Goal: Task Accomplishment & Management: Manage account settings

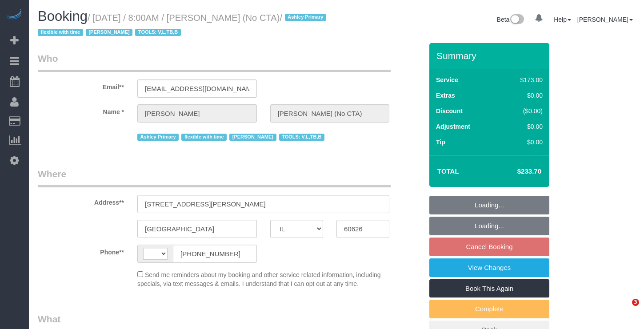
select select "IL"
select select "object:576"
select select "number:1"
select select "number:65"
select select "number:139"
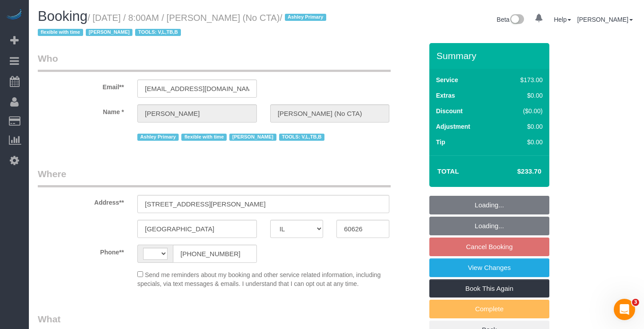
select select "number:106"
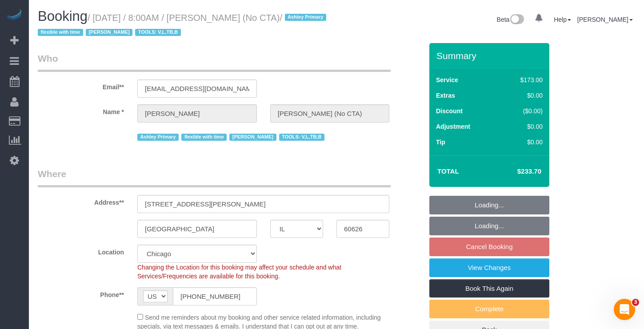
select select "string:US"
select select "string:fspay-c3677de6-7ad5-498a-9706-46c586fbd0b9"
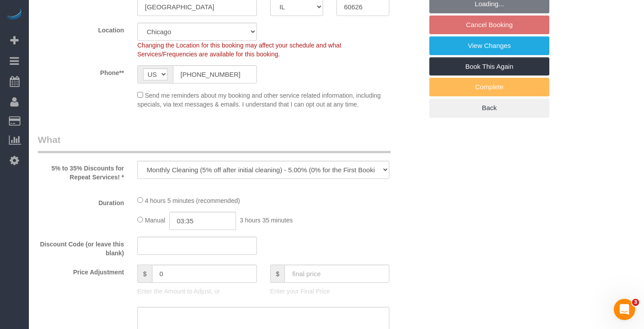
select select "object:1063"
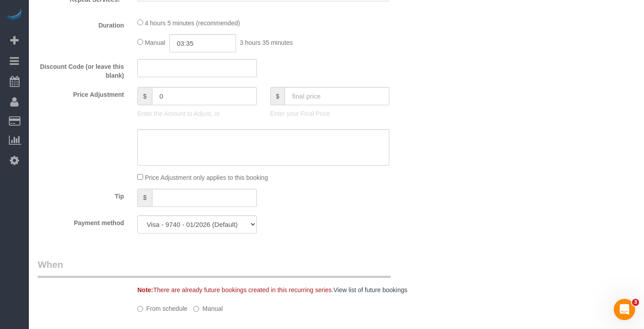
select select "2"
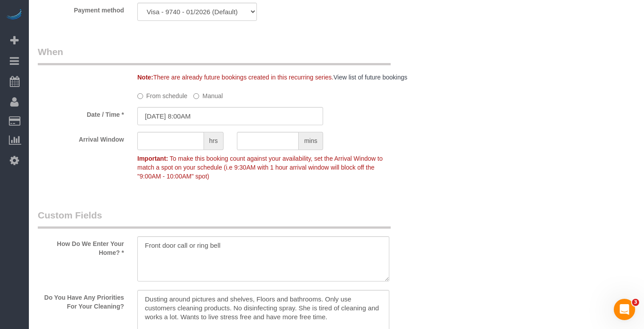
select select "2"
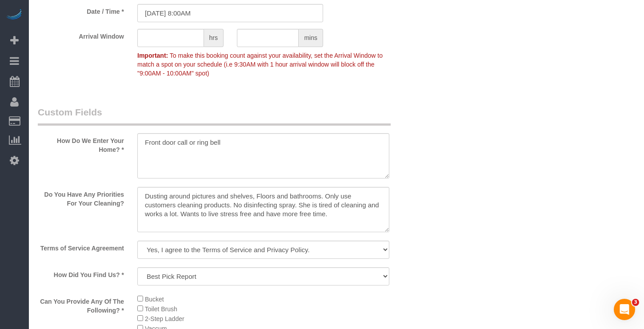
scroll to position [681, 0]
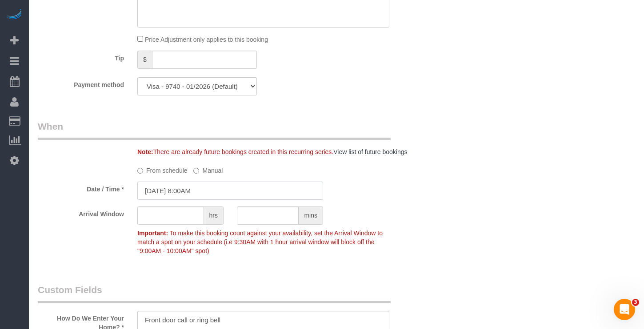
click at [180, 194] on input "09/01/2025 8:00AM" at bounding box center [230, 191] width 186 height 18
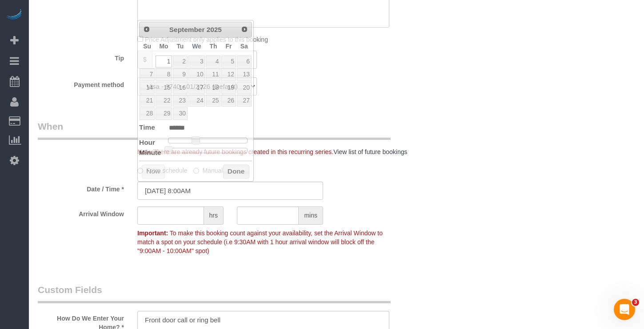
click at [419, 90] on div "Payment method Visa - 9740 - 01/2026 (Default) Add Credit Card ─────────────── …" at bounding box center [230, 86] width 398 height 18
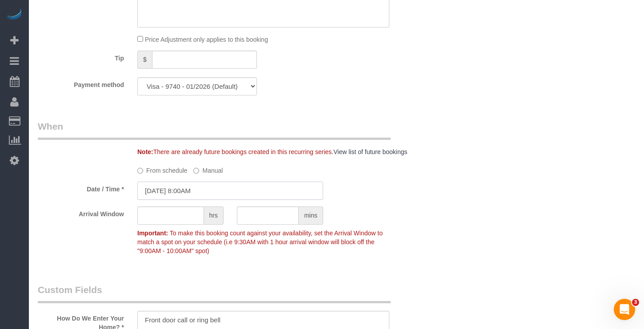
click at [193, 187] on input "09/01/2025 8:00AM" at bounding box center [230, 191] width 186 height 18
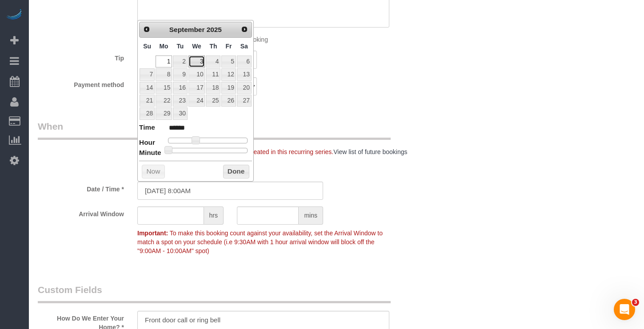
click at [202, 61] on link "3" at bounding box center [196, 62] width 17 height 12
type input "09/03/2025 8:00AM"
click at [239, 165] on button "Done" at bounding box center [236, 172] width 26 height 14
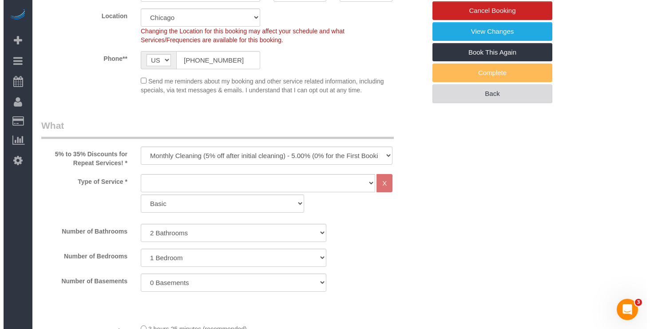
scroll to position [59, 0]
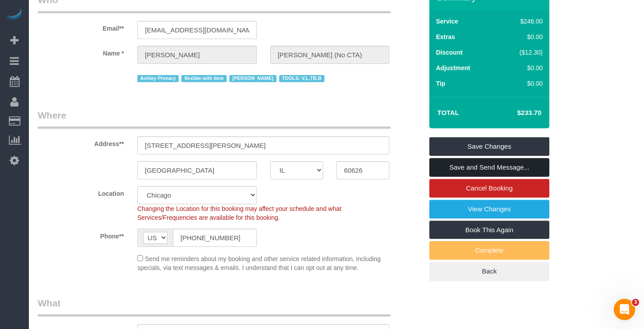
click at [451, 164] on link "Save and Send Message..." at bounding box center [489, 167] width 120 height 19
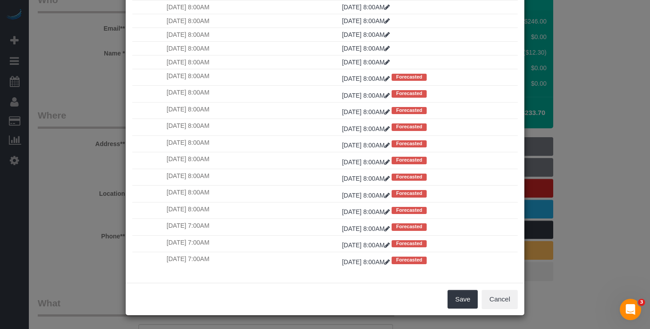
scroll to position [172, 0]
click at [453, 295] on button "Save" at bounding box center [463, 299] width 30 height 19
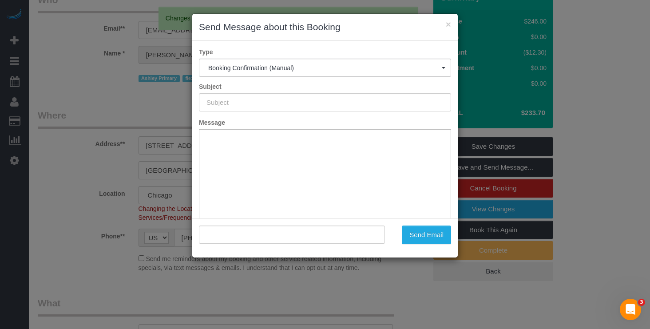
scroll to position [0, 0]
type input "Your Booking With Fresh Tech Maid, Confirmed!"
type input ""Kathleen Dickhut (No CTA)" <kdickhut@live.com>"
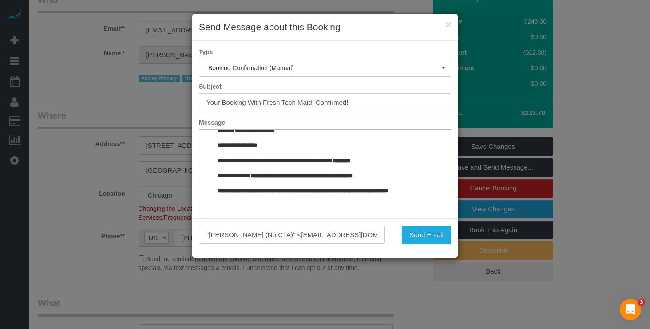
scroll to position [1001, 0]
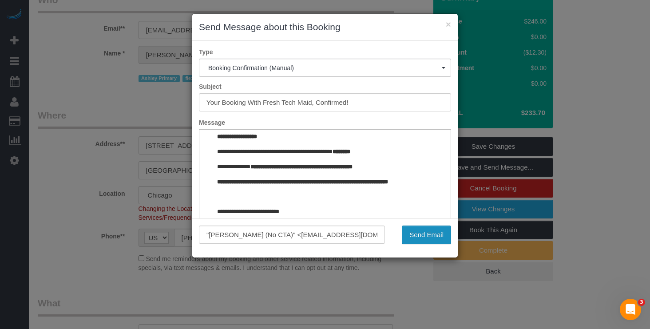
click at [429, 238] on button "Send Email" at bounding box center [426, 235] width 49 height 19
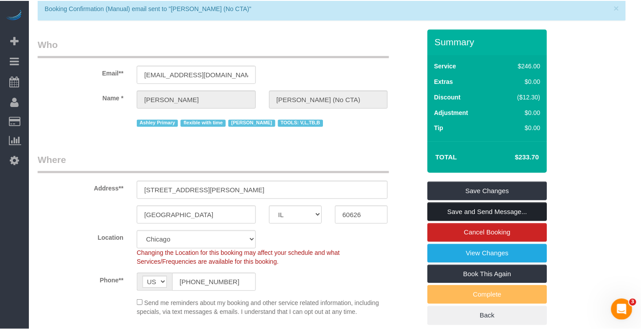
scroll to position [0, 0]
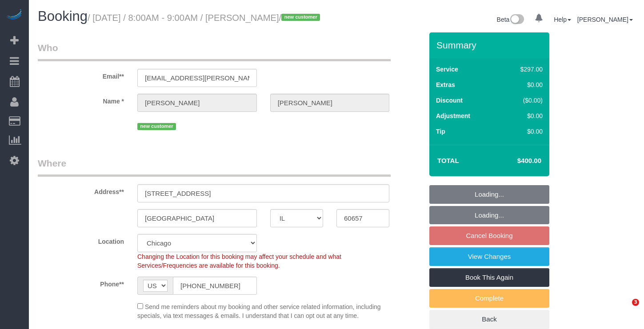
select select "IL"
select select "object:813"
select select "number:1"
select select "number:58"
select select "number:139"
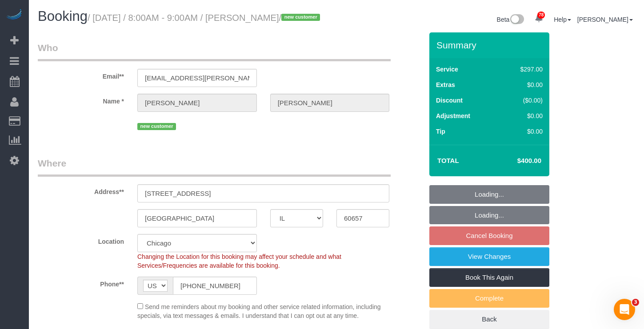
select select "number:106"
select select "object:1125"
select select "513"
select select "7"
select select "spot1"
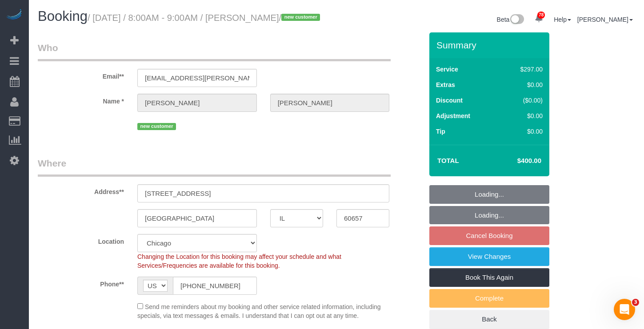
scroll to position [44, 0]
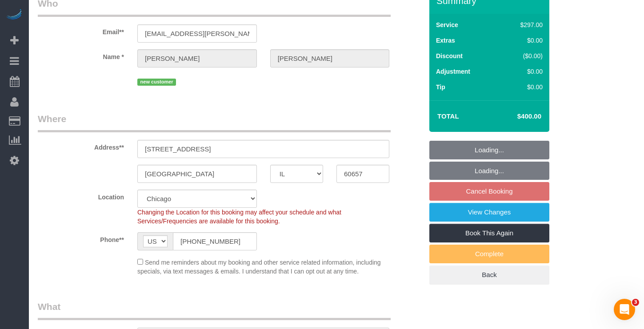
select select "7"
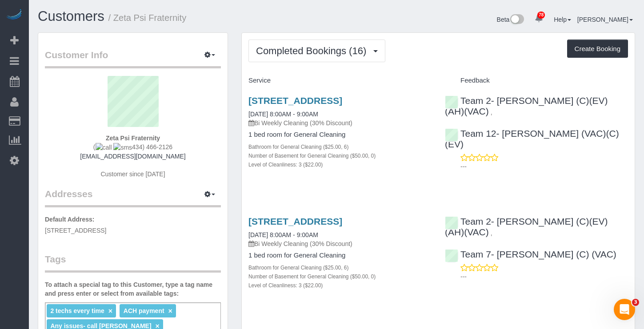
drag, startPoint x: 293, startPoint y: 110, endPoint x: 243, endPoint y: 104, distance: 50.0
click at [243, 104] on div "[STREET_ADDRESS] [DATE] 8:00AM - 9:00AM Bi Weekly Cleaning (30% Discount) 1 bed…" at bounding box center [340, 137] width 196 height 99
copy link "[STREET_ADDRESS]"
click at [68, 16] on link "Customers" at bounding box center [71, 16] width 67 height 16
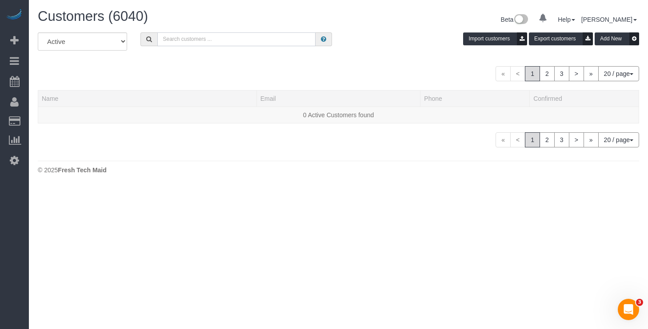
click at [183, 43] on input "text" at bounding box center [236, 39] width 158 height 14
paste input "[PERSON_NAME]"
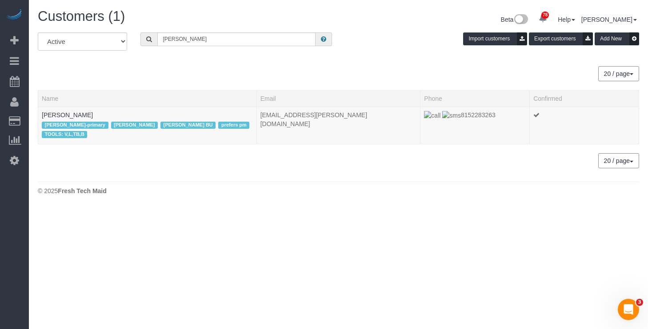
drag, startPoint x: 37, startPoint y: 126, endPoint x: 199, endPoint y: 85, distance: 167.7
click at [199, 85] on div "All Active Archived Claire Rooney Import customers Export customers Add New 20 …" at bounding box center [338, 104] width 614 height 145
click at [84, 154] on div "20 / page 10 / page 20 / page 30 / page 40 / page 50 / page 100 / page" at bounding box center [338, 160] width 601 height 15
drag, startPoint x: 44, startPoint y: 125, endPoint x: 398, endPoint y: 129, distance: 353.7
click at [245, 123] on div "Ashley-primary Jannette BU LIGIA BU prefers pm TOOLS: V,L,TB,B" at bounding box center [147, 130] width 211 height 21
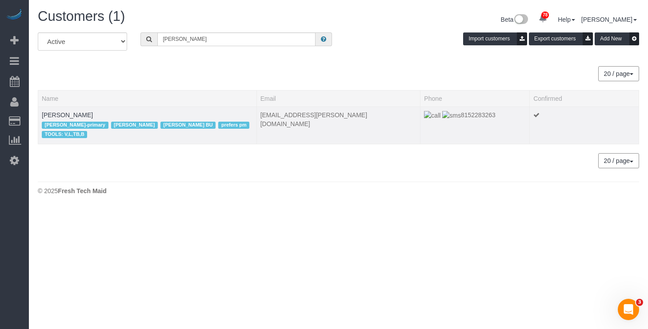
copy div "Ashley-primary Jannette BU LIGIA BU prefers pm TOOLS: V,L,TB,B"
click at [186, 42] on input "[PERSON_NAME]" at bounding box center [236, 39] width 158 height 14
drag, startPoint x: 218, startPoint y: 40, endPoint x: 85, endPoint y: 41, distance: 132.8
click at [85, 41] on div "All Active Archived Claire Rooney Import customers Export customers Add New" at bounding box center [338, 44] width 614 height 25
paste input "Ruth Um"
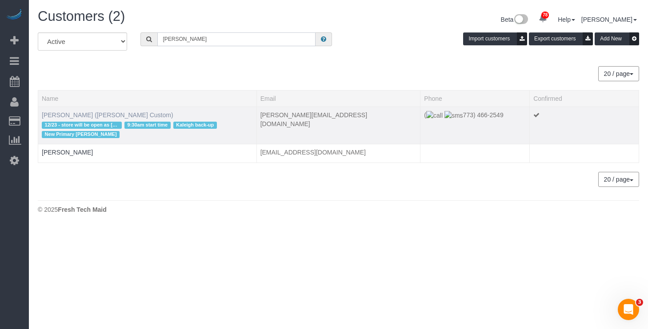
type input "Ruth Um"
click at [106, 115] on link "Ruth Um (Billy Reid Custom)" at bounding box center [108, 115] width 132 height 7
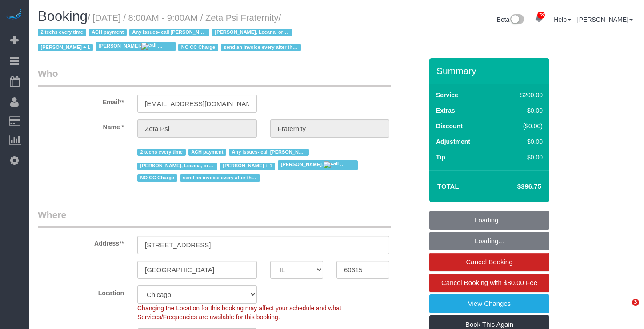
select select "IL"
select select "512"
select select "6"
select select "3"
select select "string:fspay-6b6276e9-977b-439d-bf18-feade9762fd3"
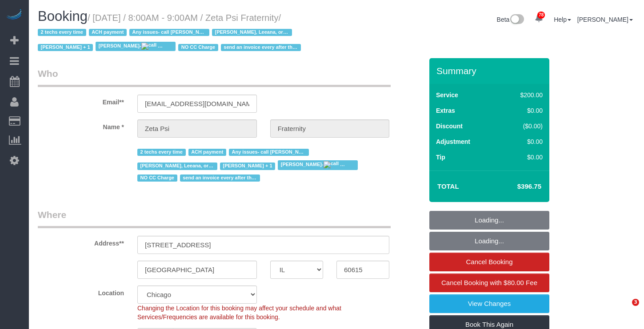
select select "spot1"
select select "number:1"
select select "number:58"
select select "number:139"
select select "number:108"
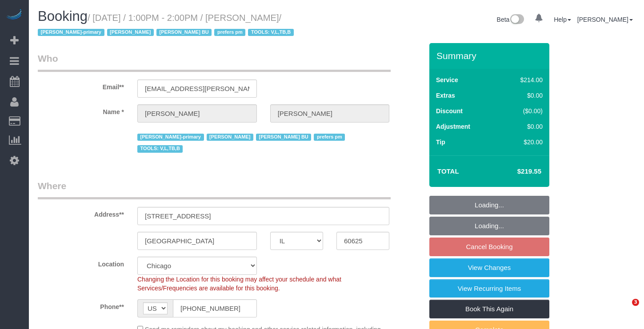
select select "IL"
select select "512"
select select "2"
select select "5"
select select "number:1"
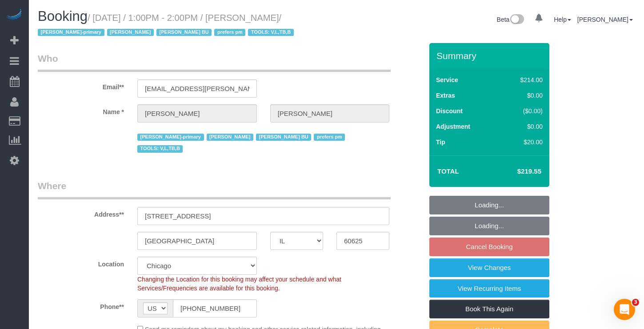
select select "number:66"
select select "number:139"
select select "number:106"
select select "2"
select select "5"
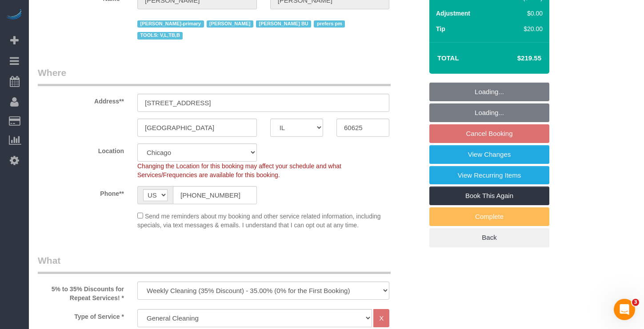
select select "object:1376"
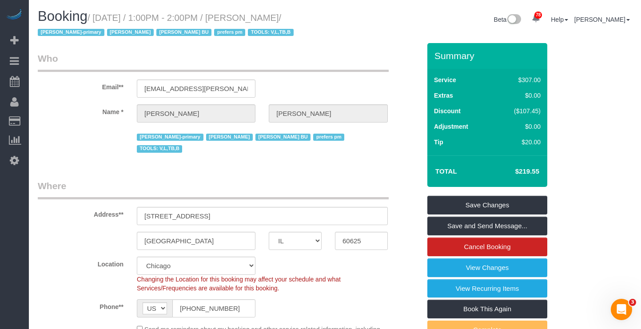
drag, startPoint x: 300, startPoint y: 18, endPoint x: 245, endPoint y: 20, distance: 55.1
click at [245, 20] on small "/ August 25, 2025 / 1:00PM - 2:00PM / Claire Rooney / Ashley-primary Jannette B…" at bounding box center [167, 25] width 259 height 25
copy small "Claire Rooney"
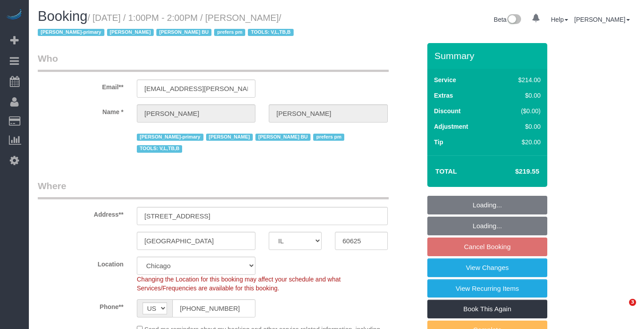
select select "IL"
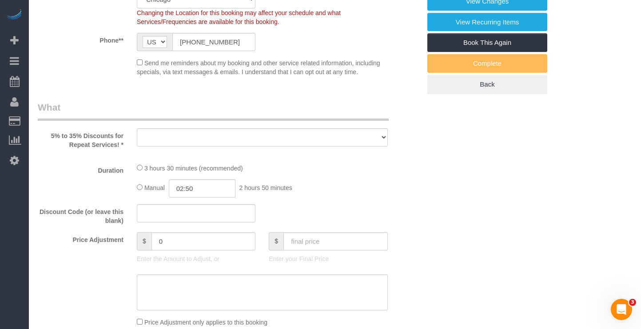
select select "object:835"
select select "string:fspay-53cbdf02-d36a-4e7d-bb11-5e02e5a0cb4b"
select select "number:1"
select select "number:66"
select select "number:139"
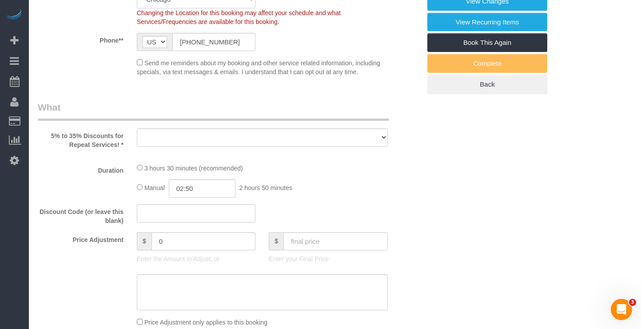
select select "number:106"
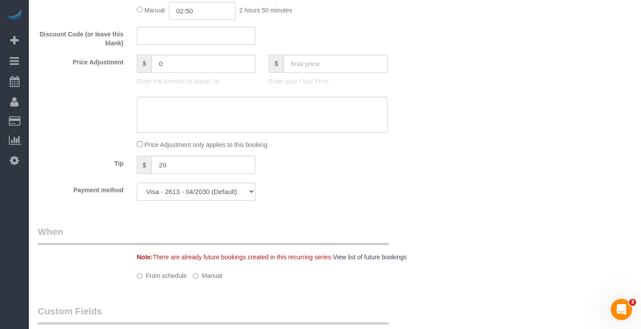
select select "object:1160"
select select "512"
select select "2"
select select "5"
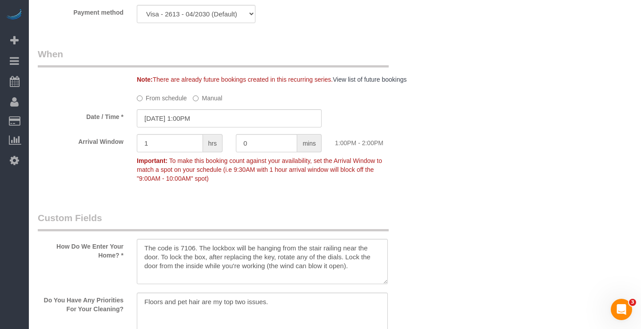
select select "2"
select select "5"
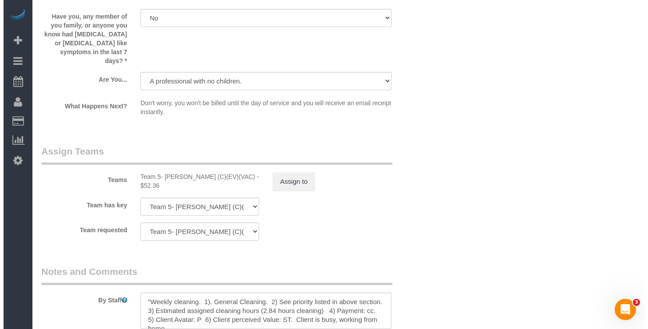
scroll to position [1670, 0]
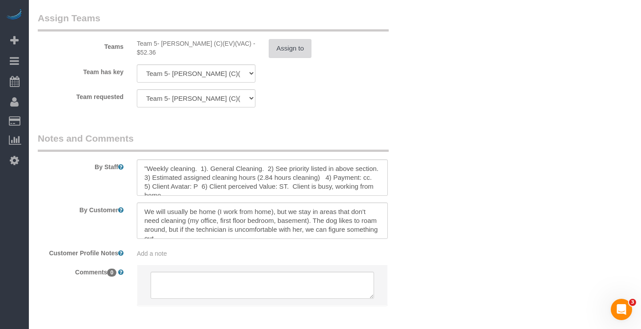
click at [293, 39] on button "Assign to" at bounding box center [290, 48] width 43 height 19
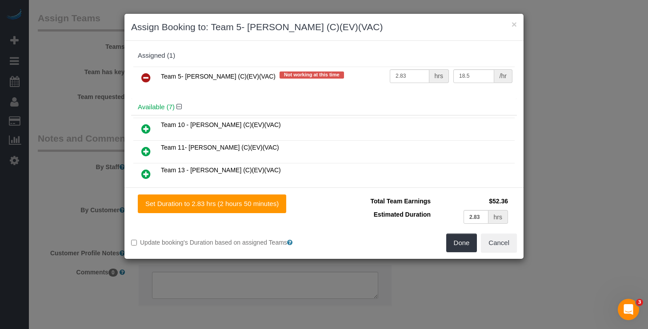
click at [146, 80] on icon at bounding box center [145, 77] width 9 height 11
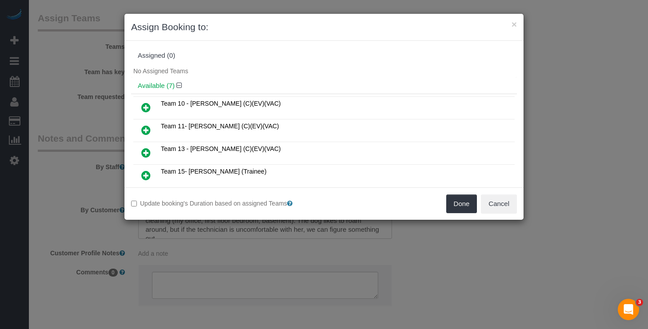
click at [146, 150] on icon at bounding box center [145, 152] width 9 height 11
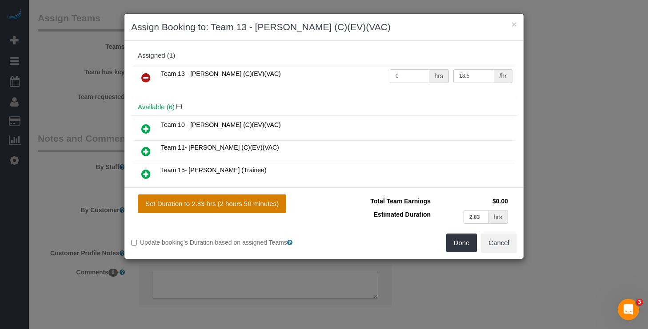
click at [242, 201] on button "Set Duration to 2.83 hrs (2 hours 50 minutes)" at bounding box center [212, 204] width 148 height 19
type input "2.83"
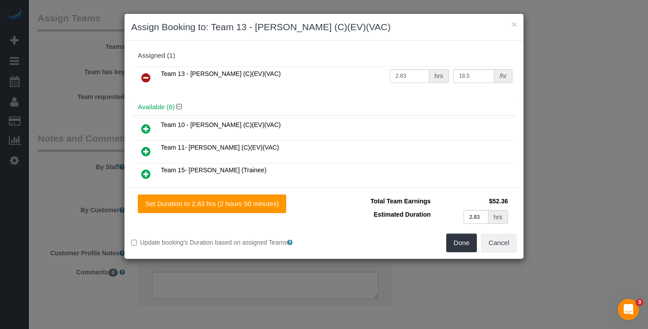
click at [442, 237] on div "Done Cancel" at bounding box center [423, 243] width 199 height 19
click at [460, 244] on button "Done" at bounding box center [461, 243] width 31 height 19
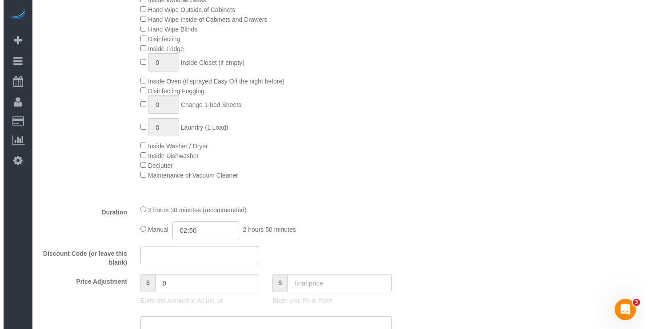
scroll to position [0, 0]
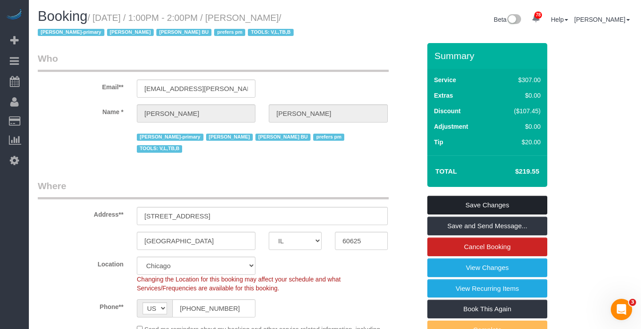
click at [494, 202] on link "Save Changes" at bounding box center [487, 205] width 120 height 19
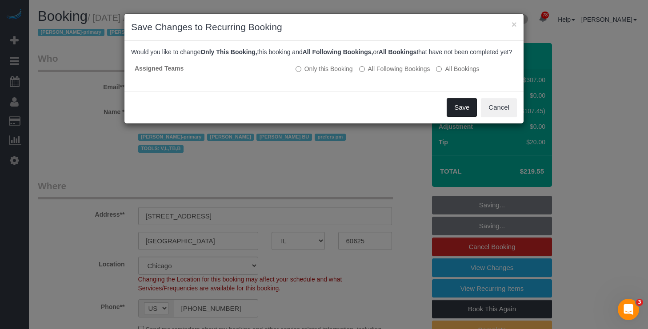
click at [456, 115] on button "Save" at bounding box center [461, 107] width 30 height 19
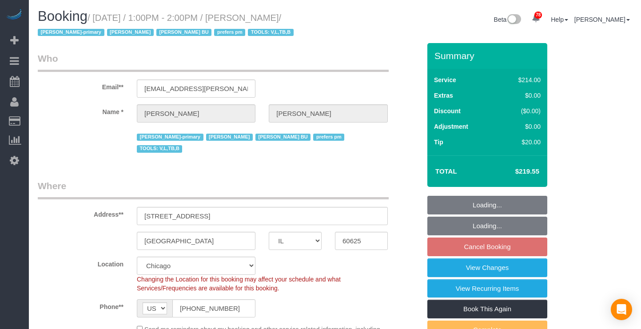
select select "IL"
select select "512"
select select "number:1"
select select "number:66"
select select "number:139"
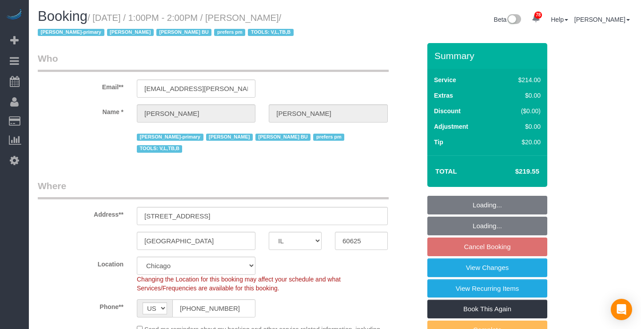
select select "number:106"
select select "object:1305"
select select "2"
select select "5"
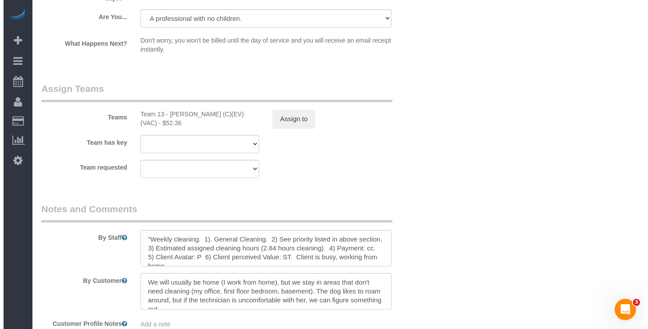
scroll to position [1644, 0]
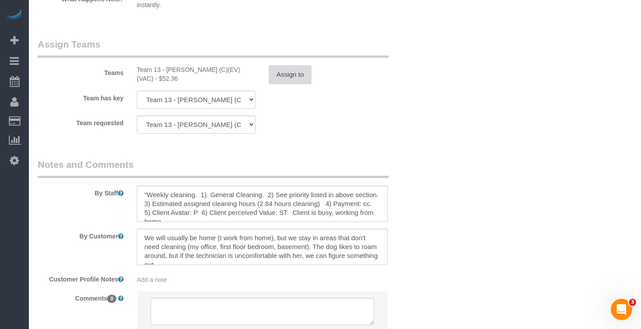
click at [301, 65] on button "Assign to" at bounding box center [290, 74] width 43 height 19
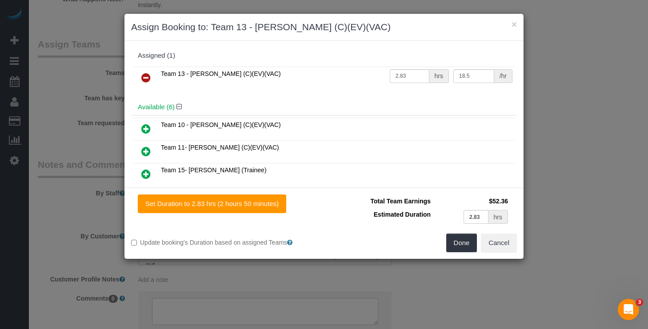
click at [145, 78] on icon at bounding box center [145, 77] width 9 height 11
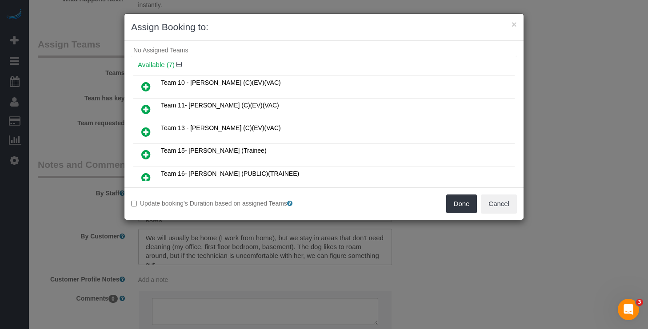
scroll to position [110, 0]
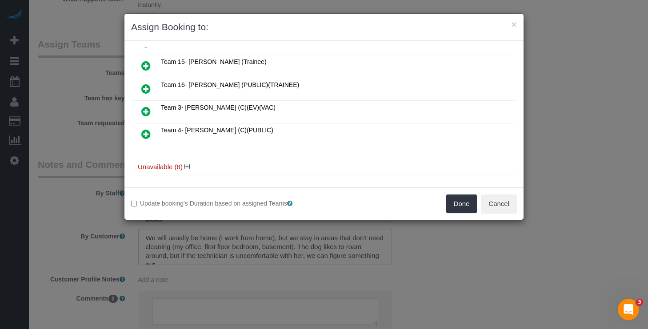
click at [175, 163] on h4 "Unavailable (8)" at bounding box center [324, 167] width 372 height 8
click at [184, 165] on icon at bounding box center [186, 166] width 5 height 7
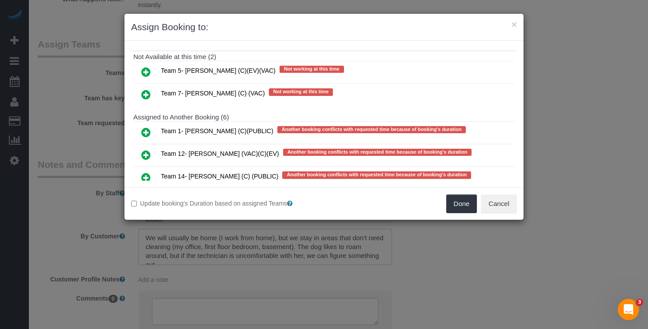
scroll to position [190, 0]
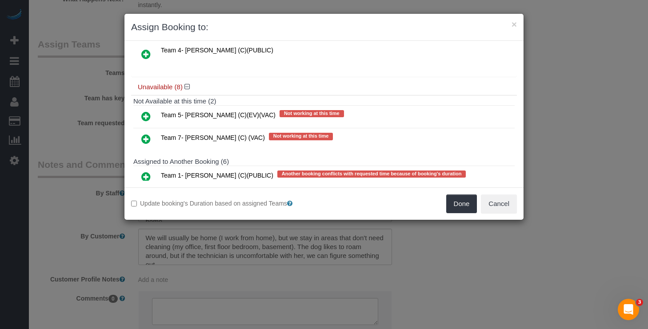
click at [144, 112] on icon at bounding box center [145, 116] width 9 height 11
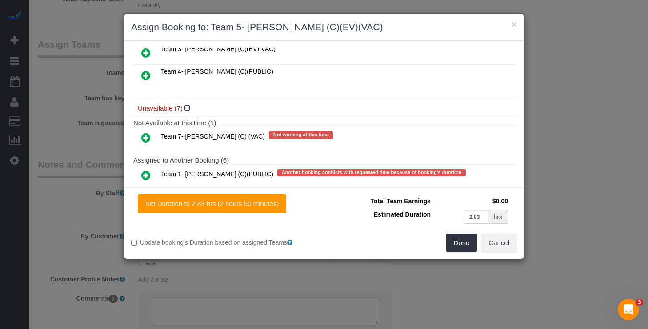
scroll to position [211, 0]
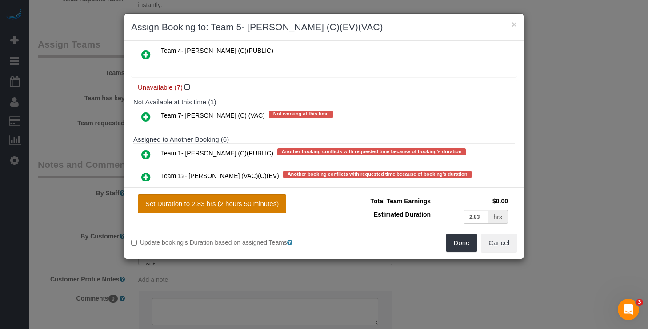
click at [225, 198] on button "Set Duration to 2.83 hrs (2 hours 50 minutes)" at bounding box center [212, 204] width 148 height 19
type input "2.83"
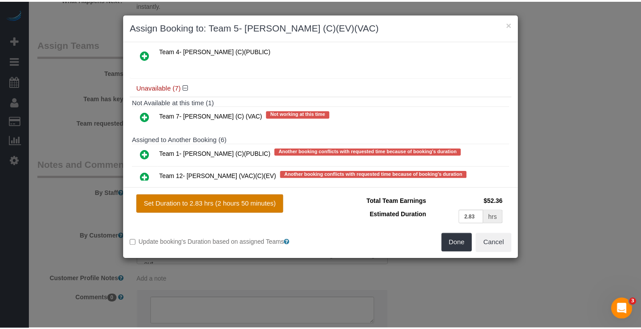
scroll to position [0, 0]
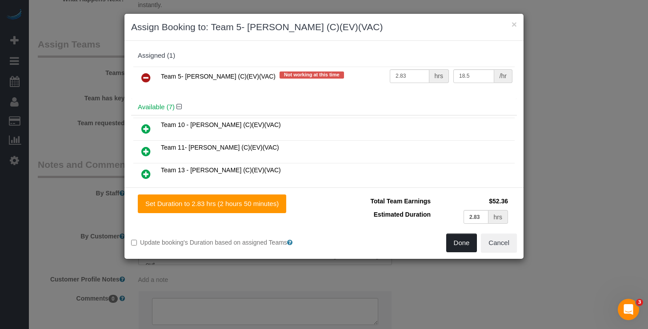
click at [462, 244] on button "Done" at bounding box center [461, 243] width 31 height 19
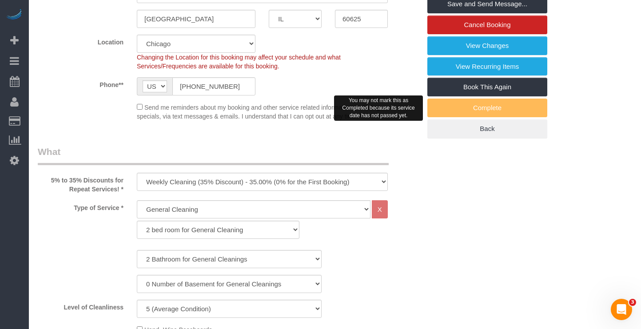
scroll to position [44, 0]
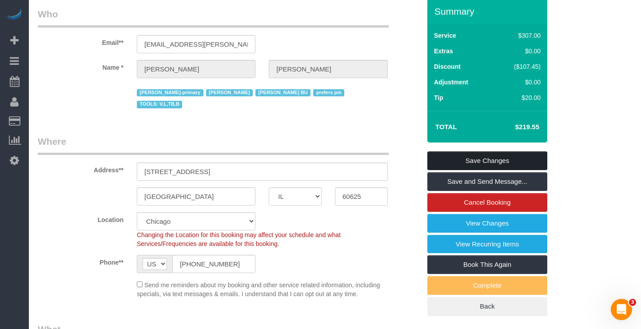
click at [467, 159] on link "Save Changes" at bounding box center [487, 160] width 120 height 19
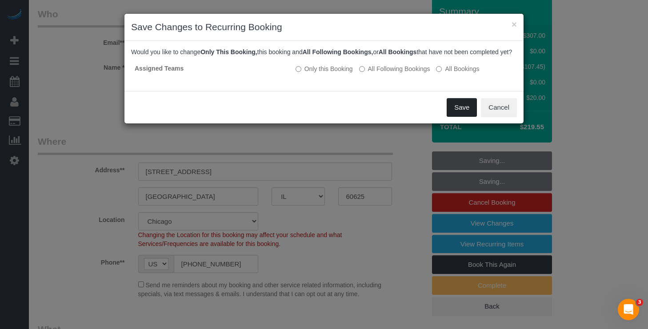
click at [457, 115] on button "Save" at bounding box center [461, 107] width 30 height 19
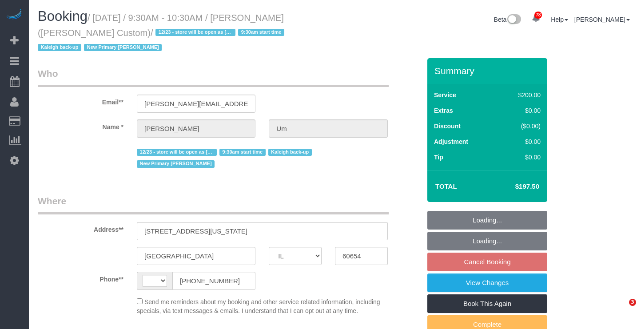
select select "IL"
select select "string:fspay-02be4c91-19f8-4229-8070-9e16dee21cb8"
select select "string:[GEOGRAPHIC_DATA]"
select select "number:1"
select select "number:58"
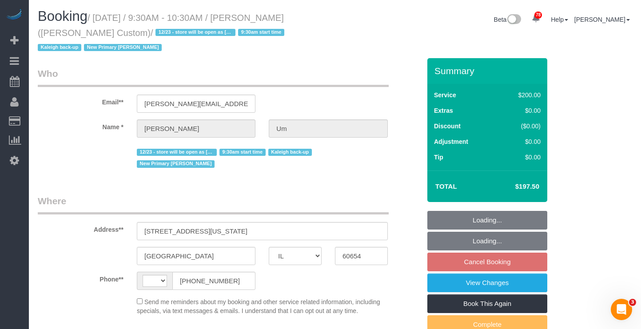
select select "number:139"
select select "number:108"
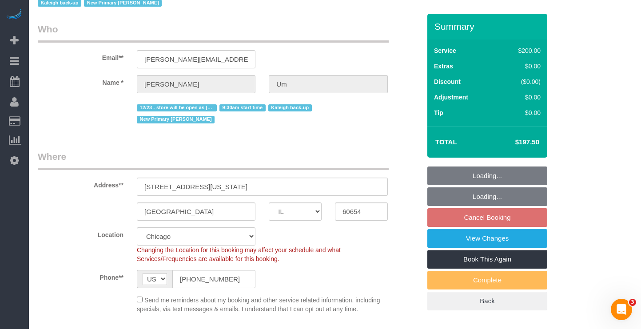
select select "512"
select select "object:1154"
select select "2"
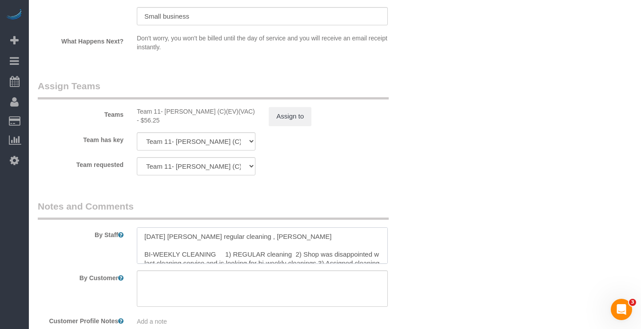
scroll to position [18, 0]
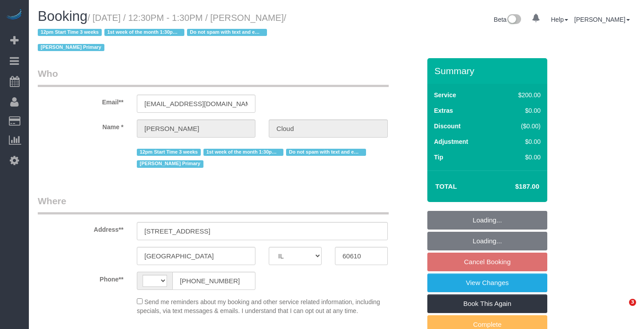
select select "IL"
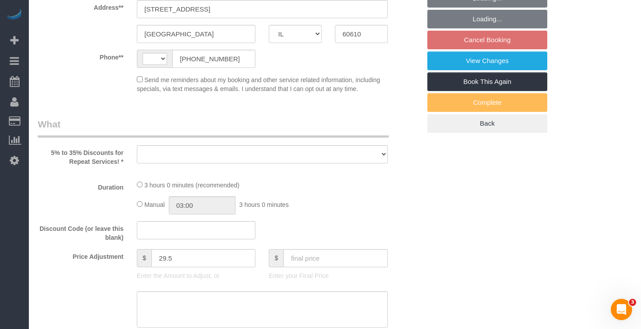
select select "string:US"
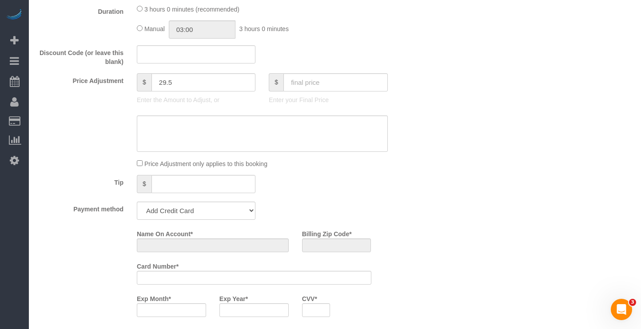
select select "object:825"
select select "string:fspay-14419dd8-8fae-4508-affb-048e3e7acd11"
select select "number:1"
select select "number:58"
select select "number:139"
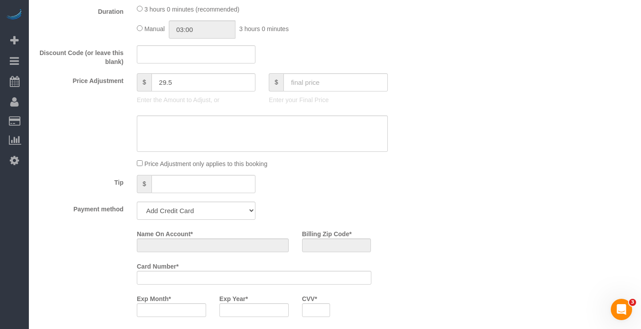
select select "number:107"
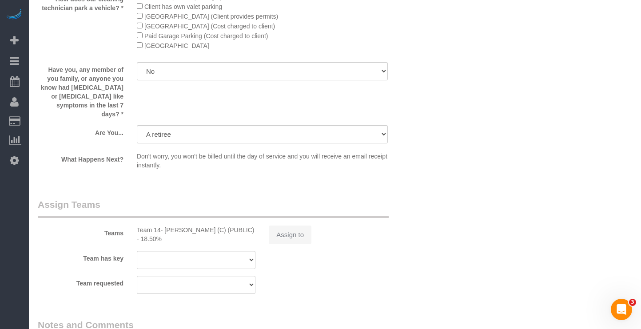
select select "512"
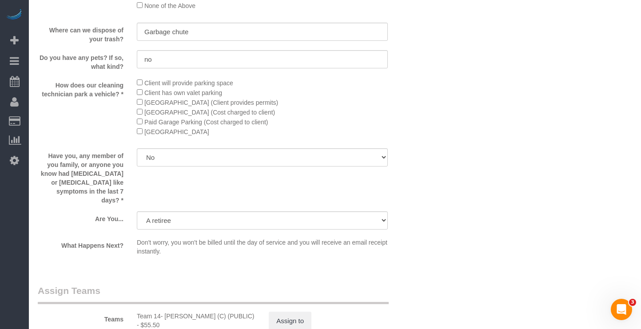
select select "object:1288"
select select "spot1"
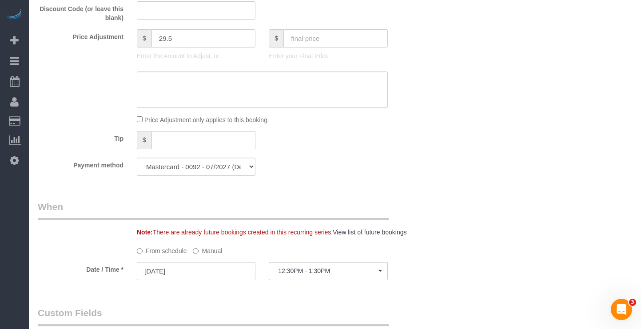
scroll to position [866, 0]
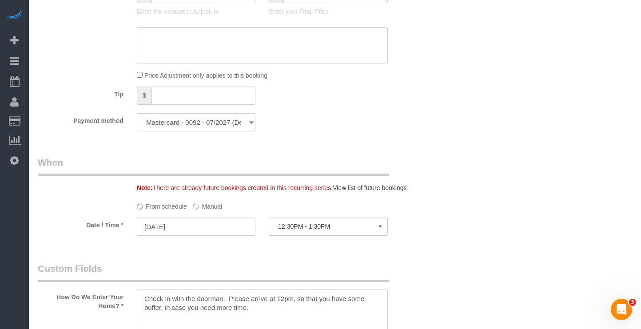
click at [205, 199] on label "Manual" at bounding box center [207, 205] width 29 height 12
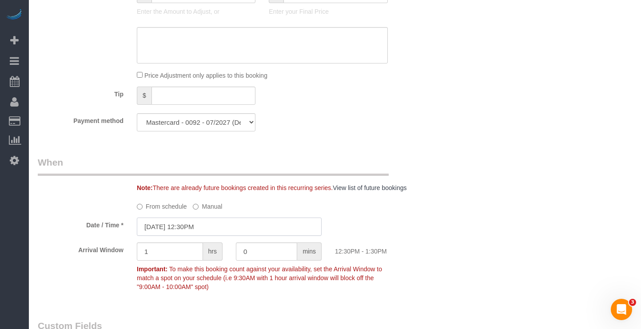
click at [201, 218] on input "08/25/2025 12:30PM" at bounding box center [229, 227] width 185 height 18
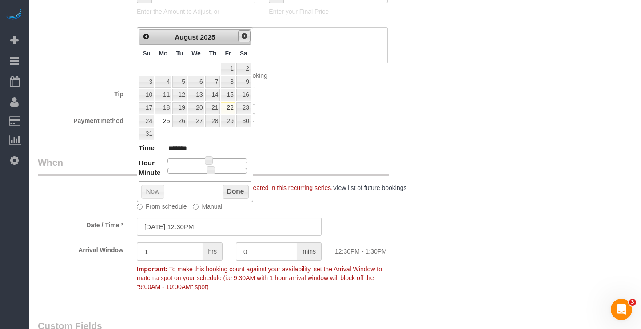
click at [244, 40] on link "Next" at bounding box center [244, 36] width 12 height 12
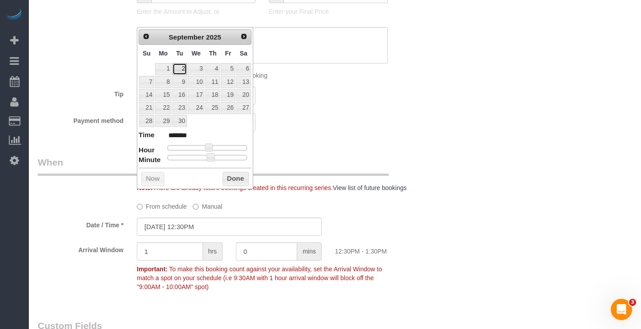
click at [183, 68] on link "2" at bounding box center [179, 69] width 14 height 12
type input "09/02/2025 12:30PM"
click at [488, 186] on div "Who Email** robtcloud@gmail.com Name * Robert Cloud 12pm Start Time 3 weeks 1st…" at bounding box center [335, 175] width 594 height 1967
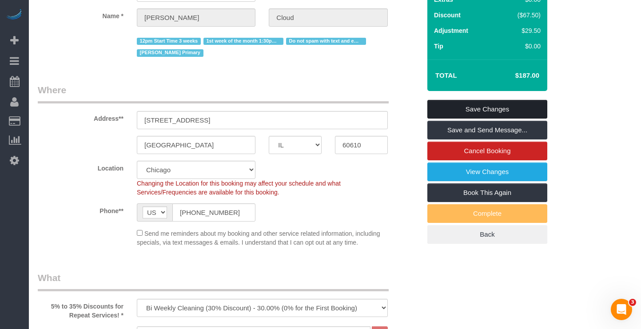
scroll to position [22, 0]
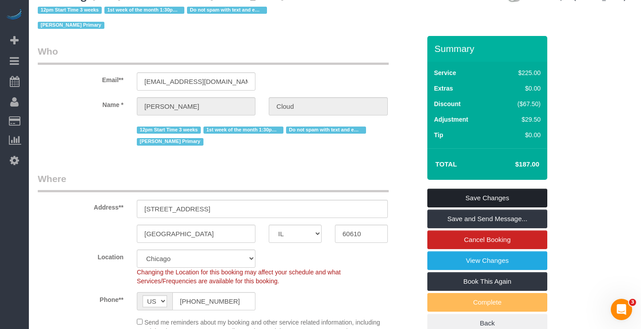
click at [494, 189] on link "Save Changes" at bounding box center [487, 198] width 120 height 19
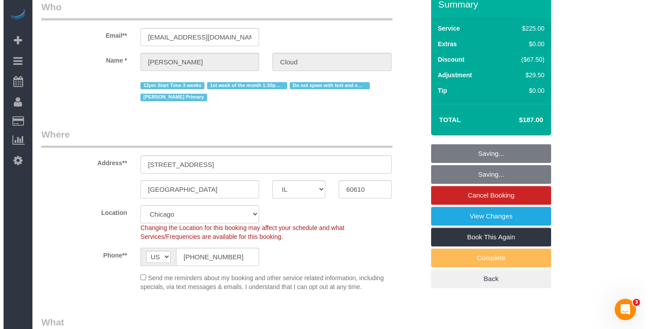
scroll to position [244, 0]
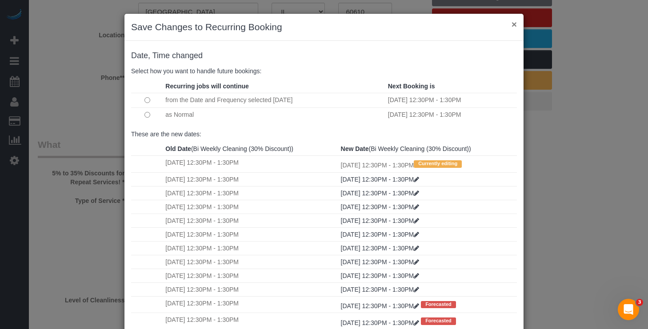
drag, startPoint x: 512, startPoint y: 26, endPoint x: 508, endPoint y: 23, distance: 5.4
click at [512, 26] on button "×" at bounding box center [513, 24] width 5 height 9
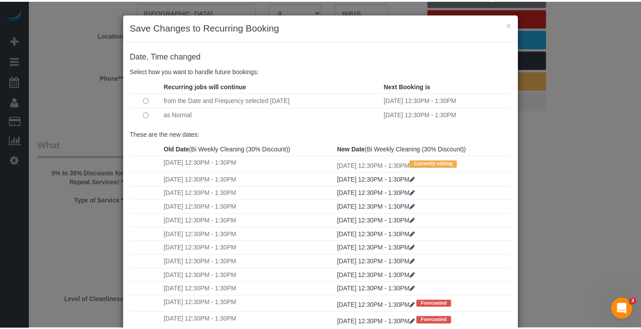
scroll to position [40, 0]
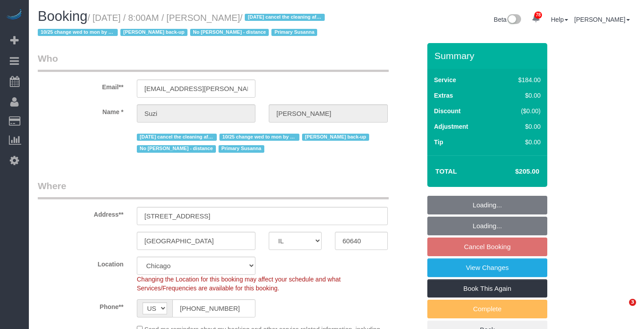
select select "IL"
select select "number:1"
select select "number:58"
select select "number:139"
select select "number:106"
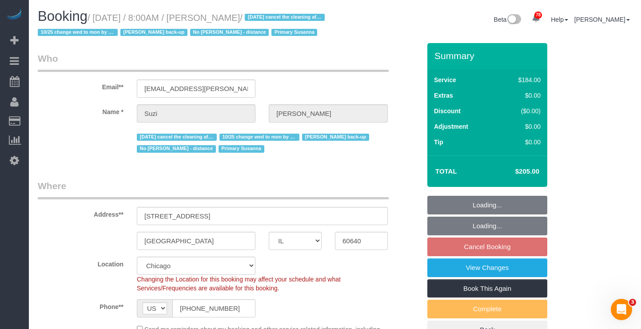
select select "object:1057"
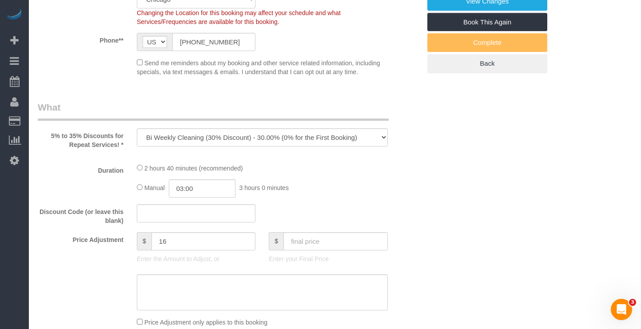
select select "512"
select select "2"
select select "5"
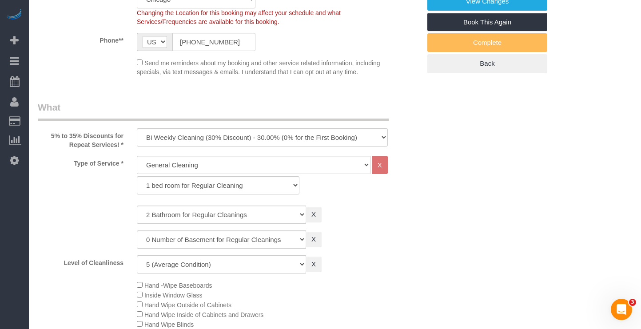
select select "object:1161"
select select "2"
select select "5"
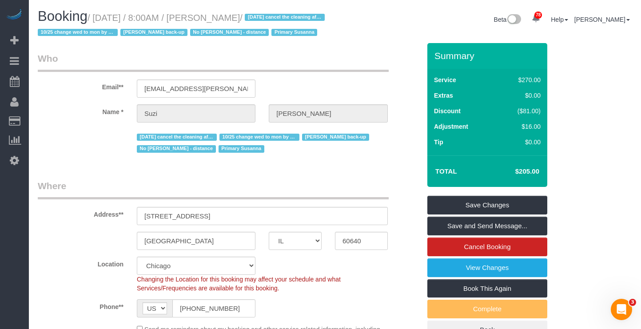
drag, startPoint x: 260, startPoint y: 15, endPoint x: 206, endPoint y: 18, distance: 54.3
click at [206, 18] on small "/ August 26, 2025 / 8:00AM / Suzi Elnaggar / 10/2/2024 cancel the cleaning afte…" at bounding box center [183, 25] width 290 height 25
copy small "Suzi Elnaggar"
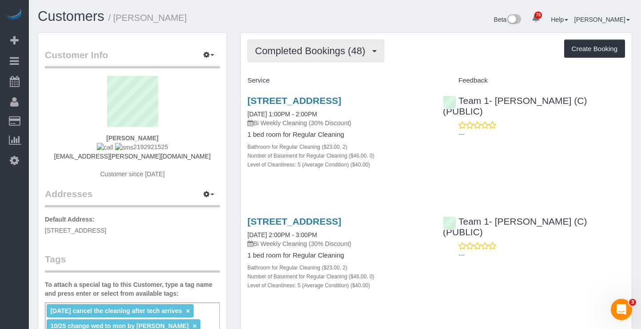
click at [330, 53] on span "Completed Bookings (48)" at bounding box center [312, 50] width 115 height 11
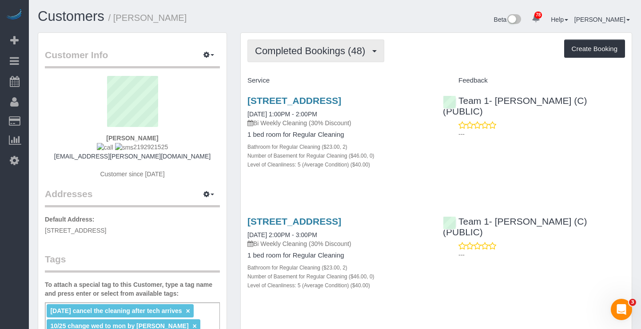
click at [306, 53] on span "Completed Bookings (48)" at bounding box center [312, 50] width 115 height 11
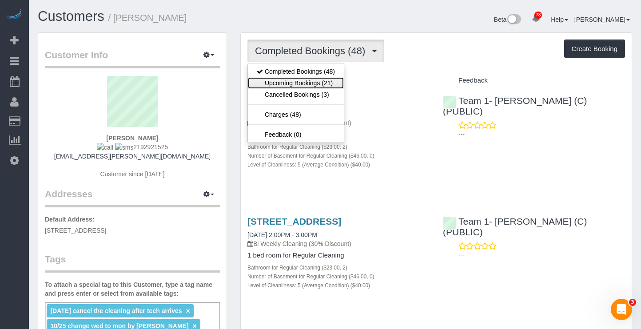
click at [303, 81] on link "Upcoming Bookings (21)" at bounding box center [296, 83] width 96 height 12
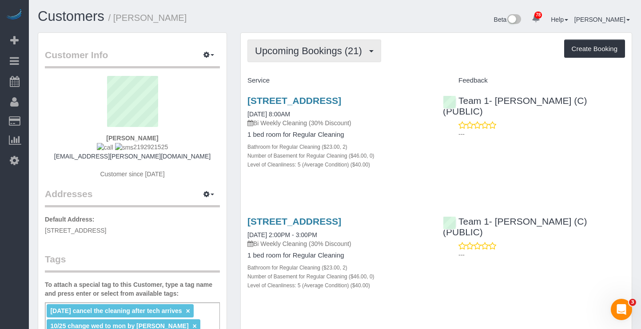
click at [300, 52] on span "Upcoming Bookings (21)" at bounding box center [311, 50] width 112 height 11
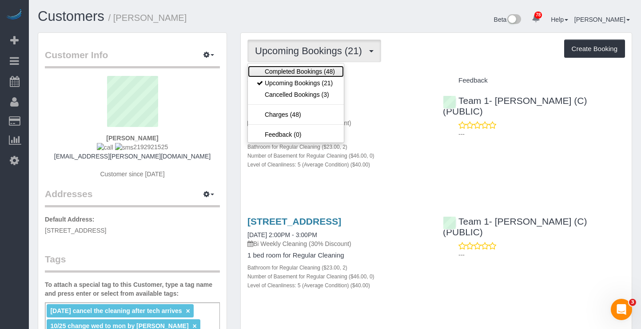
click at [297, 70] on link "Completed Bookings (48)" at bounding box center [296, 72] width 96 height 12
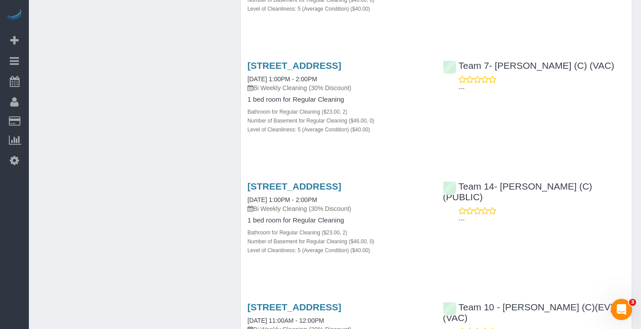
scroll to position [1377, 0]
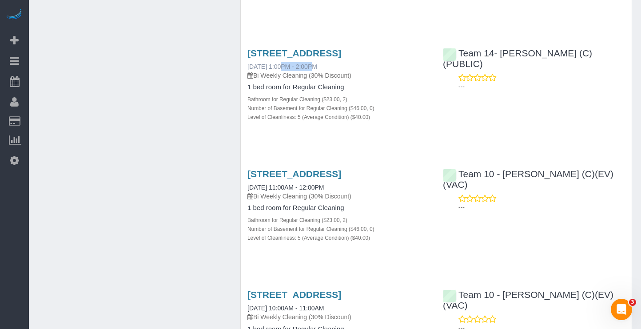
drag, startPoint x: 234, startPoint y: 189, endPoint x: 278, endPoint y: 193, distance: 44.6
click at [278, 193] on div "Completed Bookings (48) Completed Bookings (48) Upcoming Bookings (21) Cancelle…" at bounding box center [436, 202] width 405 height 3094
copy link "03/26/2025"
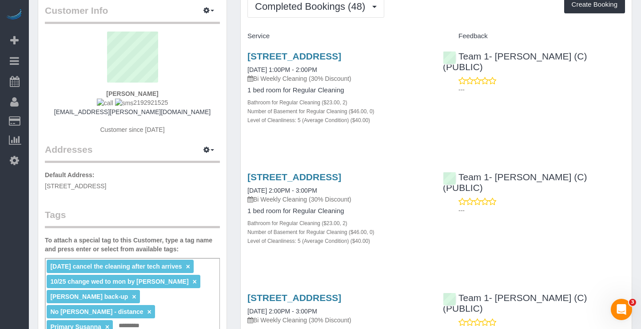
scroll to position [0, 0]
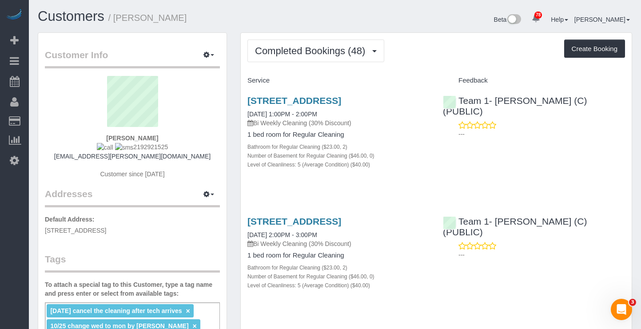
drag, startPoint x: 132, startPoint y: 147, endPoint x: 127, endPoint y: 148, distance: 5.5
click at [127, 148] on div "Suzi Elnaggar 2192921525 suzi.elnaggar@gmail.com Customer since 2023" at bounding box center [132, 132] width 175 height 112
copy span "2192921525"
click at [121, 17] on small "/ Suzi Elnaggar" at bounding box center [147, 18] width 79 height 10
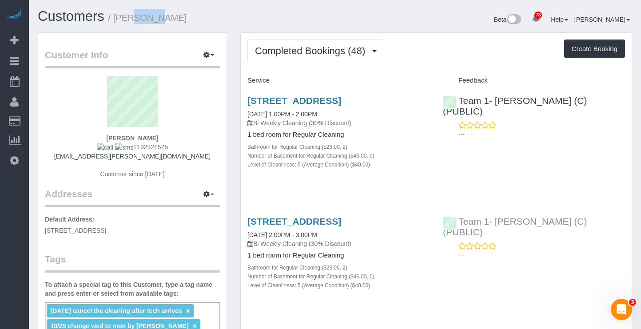
copy small "Suzi"
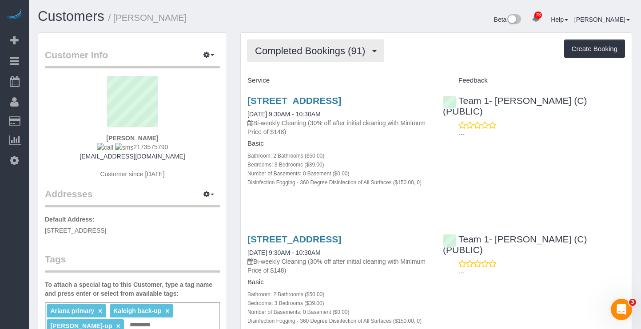
click at [340, 47] on span "Completed Bookings (91)" at bounding box center [312, 50] width 115 height 11
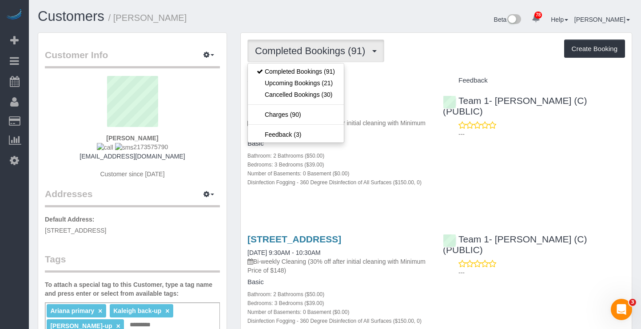
click at [416, 28] on div "Beta 78 Your Notifications You have 0 alerts × You have 1 to charge for [DATE] …" at bounding box center [487, 21] width 304 height 24
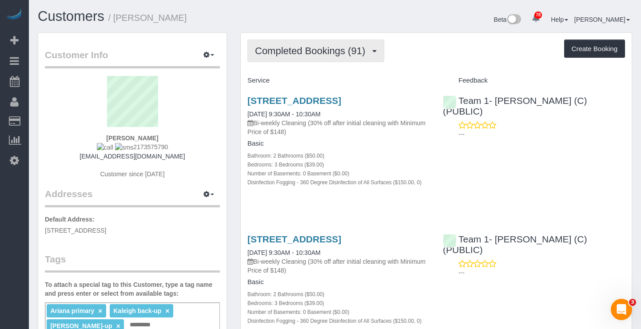
click at [355, 53] on span "Completed Bookings (91)" at bounding box center [312, 50] width 115 height 11
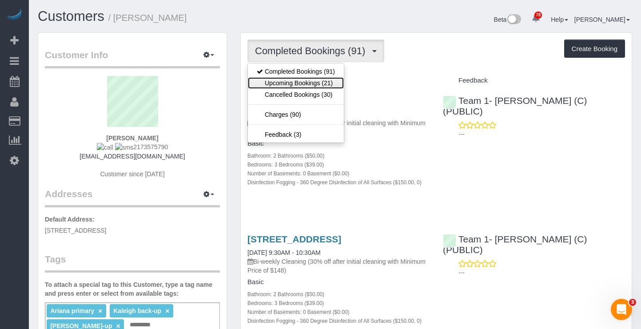
click at [286, 80] on link "Upcoming Bookings (21)" at bounding box center [296, 83] width 96 height 12
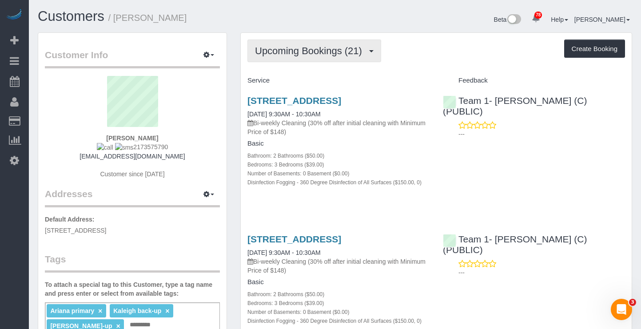
click at [339, 48] on span "Upcoming Bookings (21)" at bounding box center [311, 50] width 112 height 11
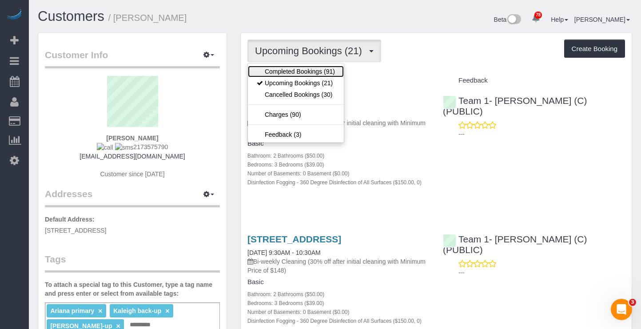
click at [311, 72] on link "Completed Bookings (91)" at bounding box center [296, 72] width 96 height 12
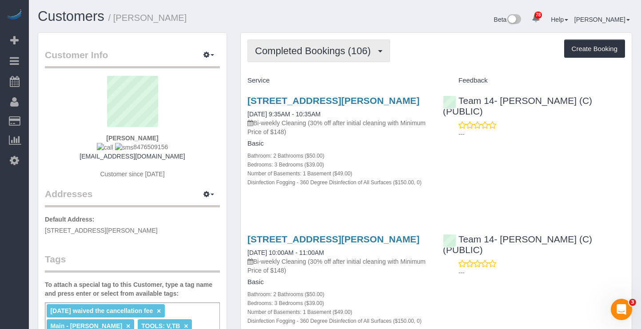
click at [329, 52] on span "Completed Bookings (106)" at bounding box center [315, 50] width 120 height 11
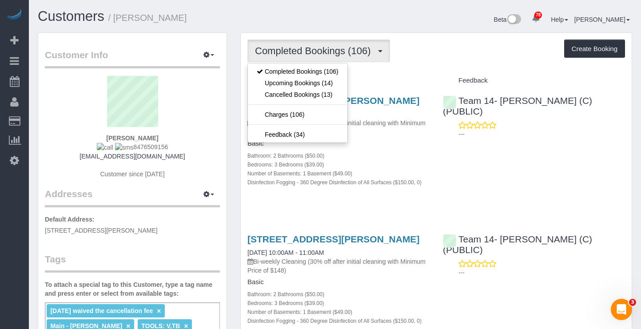
click at [485, 31] on div "Beta 78 Your Notifications You have 0 alerts × You have 1 to charge for [DATE] …" at bounding box center [487, 21] width 304 height 24
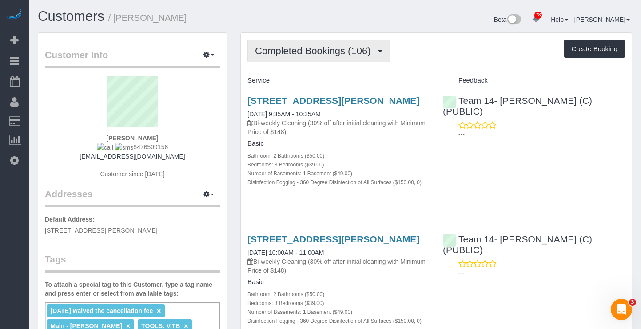
click at [346, 44] on button "Completed Bookings (106)" at bounding box center [318, 51] width 143 height 23
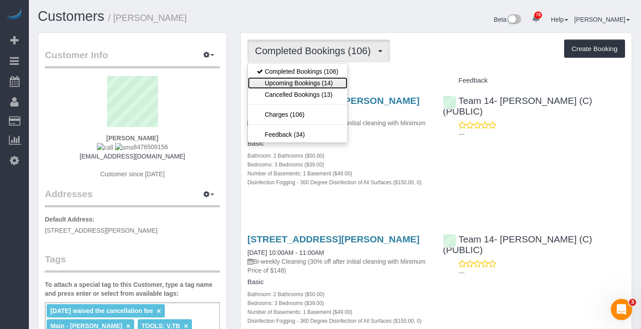
click at [327, 79] on link "Upcoming Bookings (14)" at bounding box center [298, 83] width 100 height 12
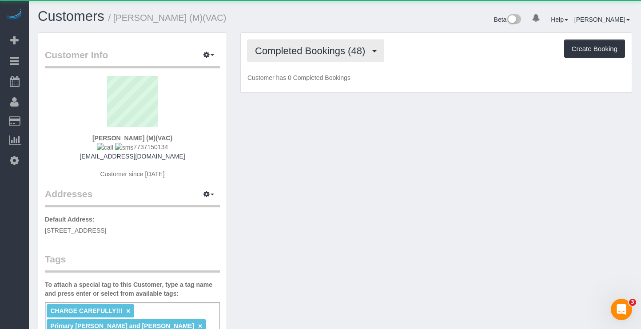
click at [342, 44] on button "Completed Bookings (48)" at bounding box center [315, 51] width 137 height 23
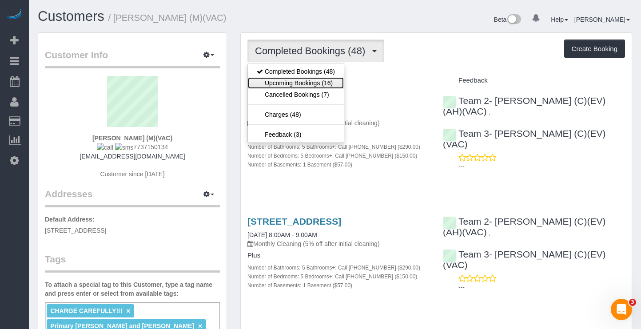
click at [336, 85] on link "Upcoming Bookings (16)" at bounding box center [296, 83] width 96 height 12
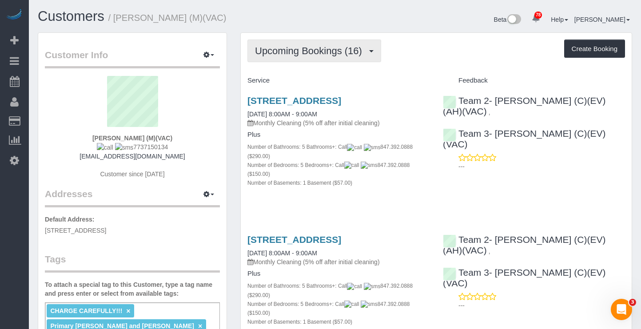
click at [335, 60] on button "Upcoming Bookings (16)" at bounding box center [314, 51] width 134 height 23
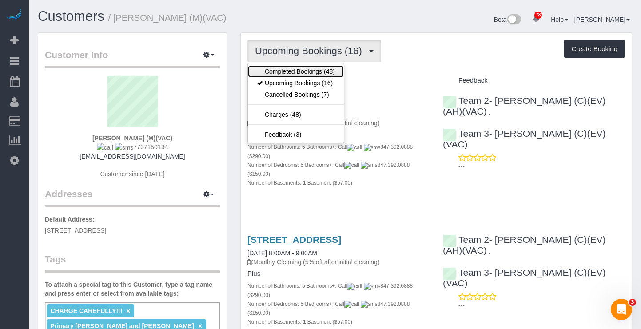
click at [324, 72] on link "Completed Bookings (48)" at bounding box center [296, 72] width 96 height 12
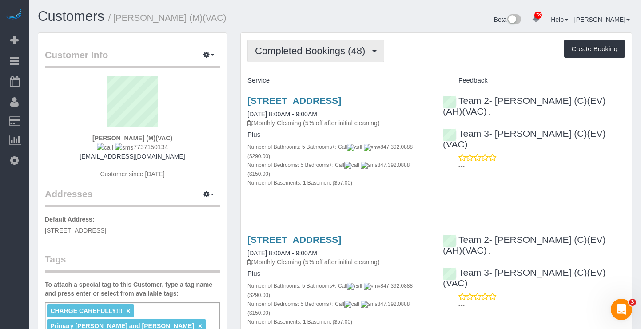
click at [329, 50] on span "Completed Bookings (48)" at bounding box center [312, 50] width 115 height 11
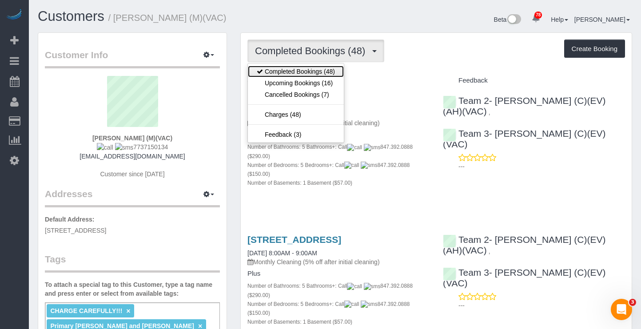
click at [326, 76] on link "Completed Bookings (48)" at bounding box center [296, 72] width 96 height 12
